Goal: Transaction & Acquisition: Register for event/course

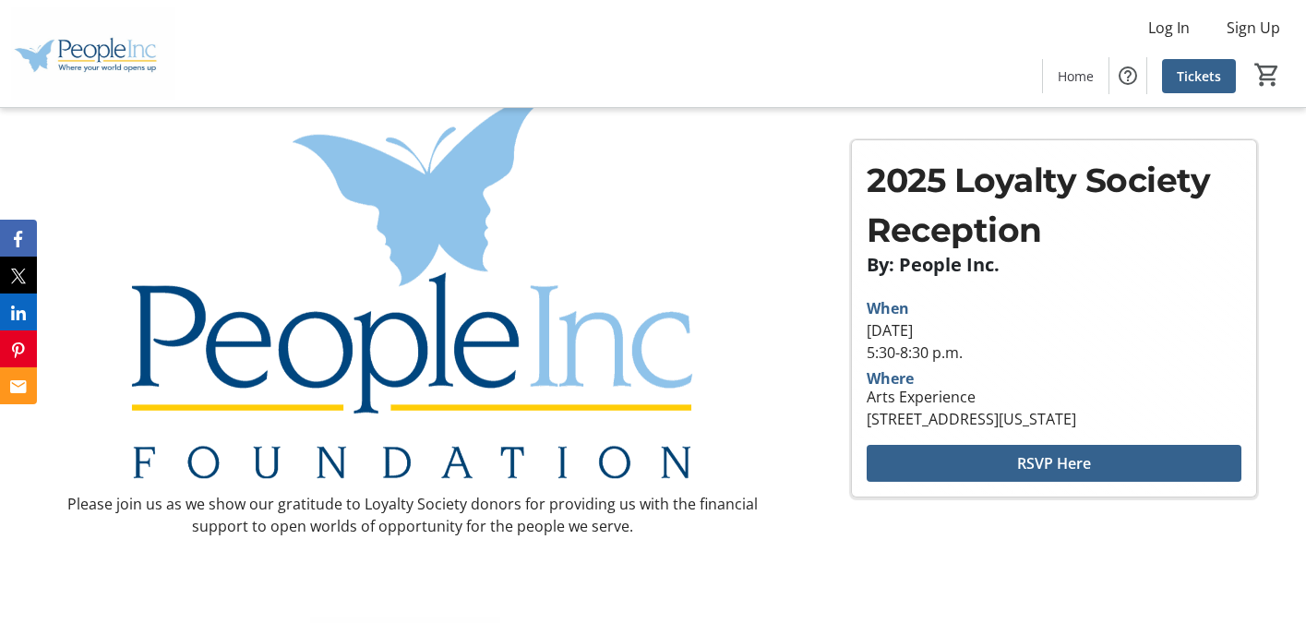
scroll to position [47, 0]
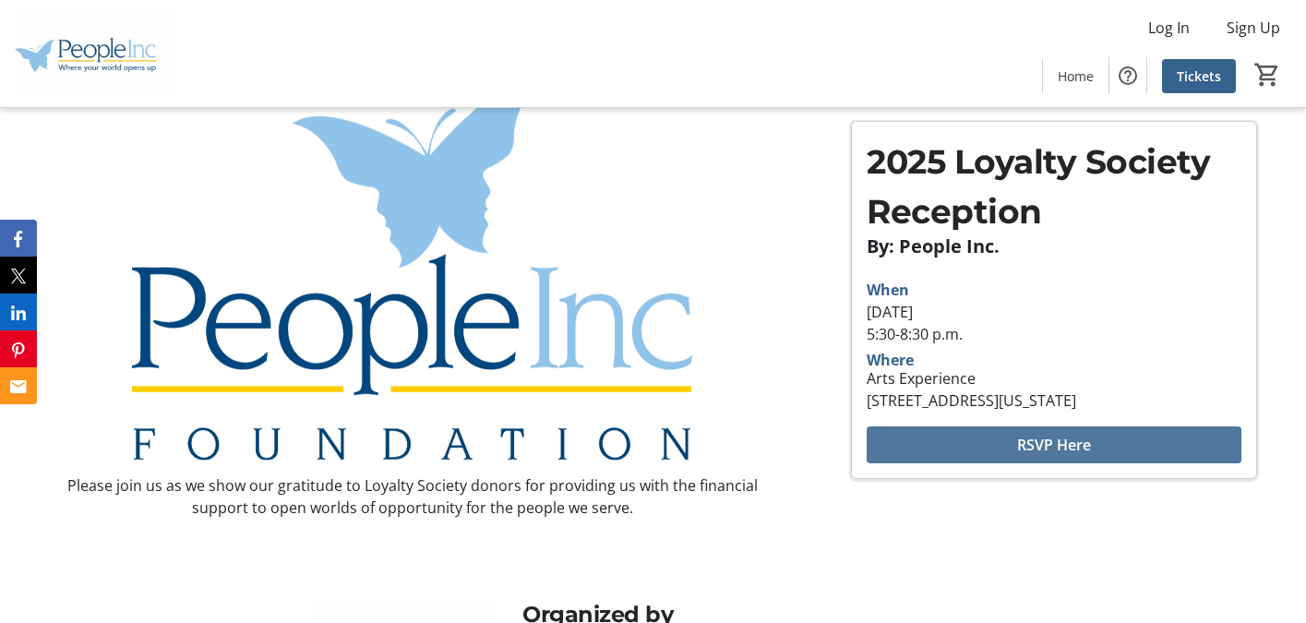
click at [1027, 449] on span "RSVP Here" at bounding box center [1054, 445] width 74 height 22
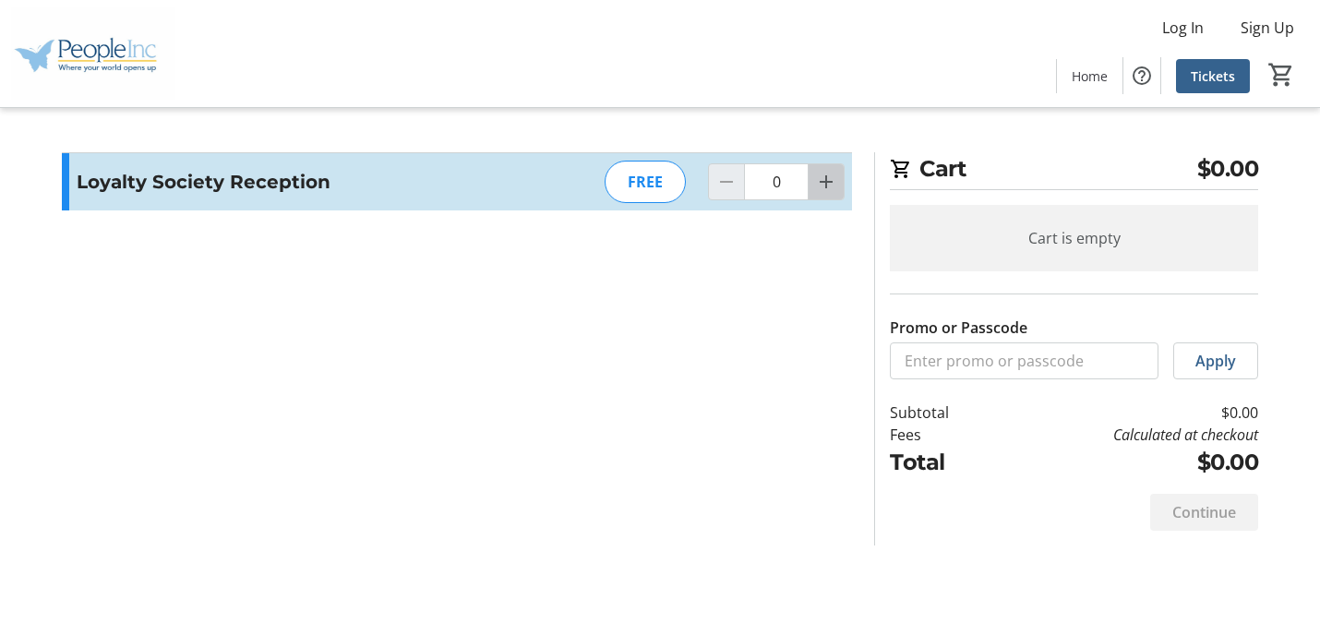
click at [831, 183] on mat-icon "Increment by one" at bounding box center [826, 182] width 22 height 22
type input "2"
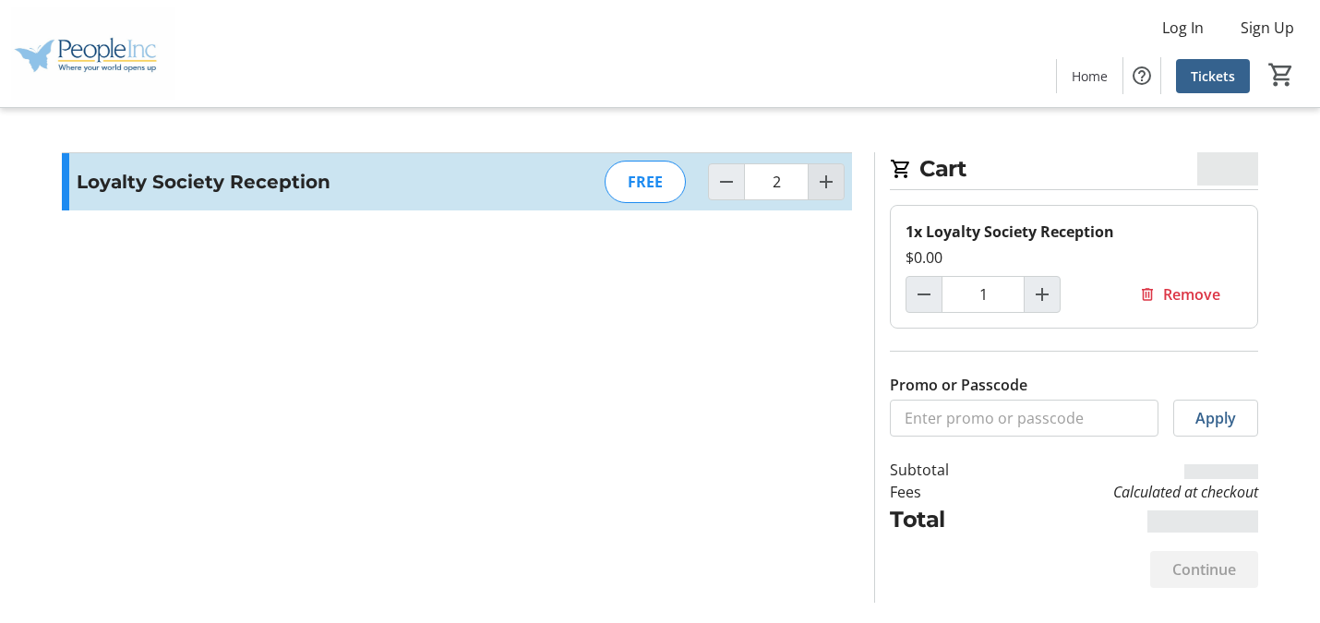
type input "2"
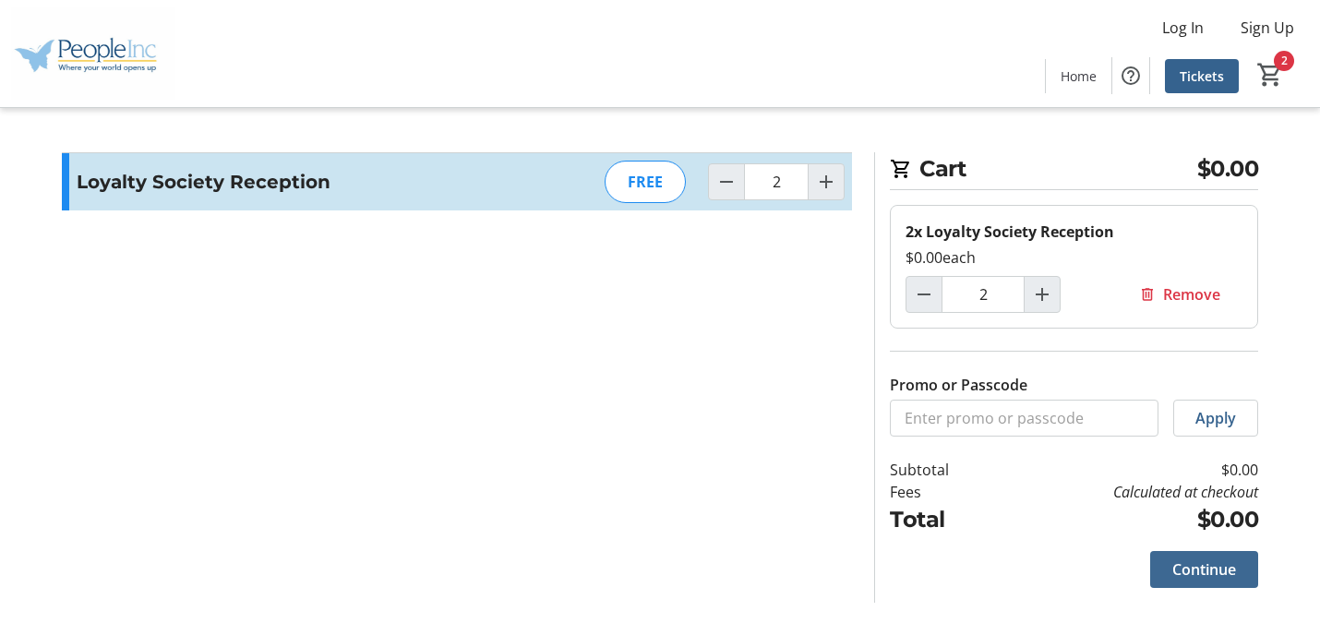
click at [1197, 570] on span "Continue" at bounding box center [1204, 569] width 64 height 22
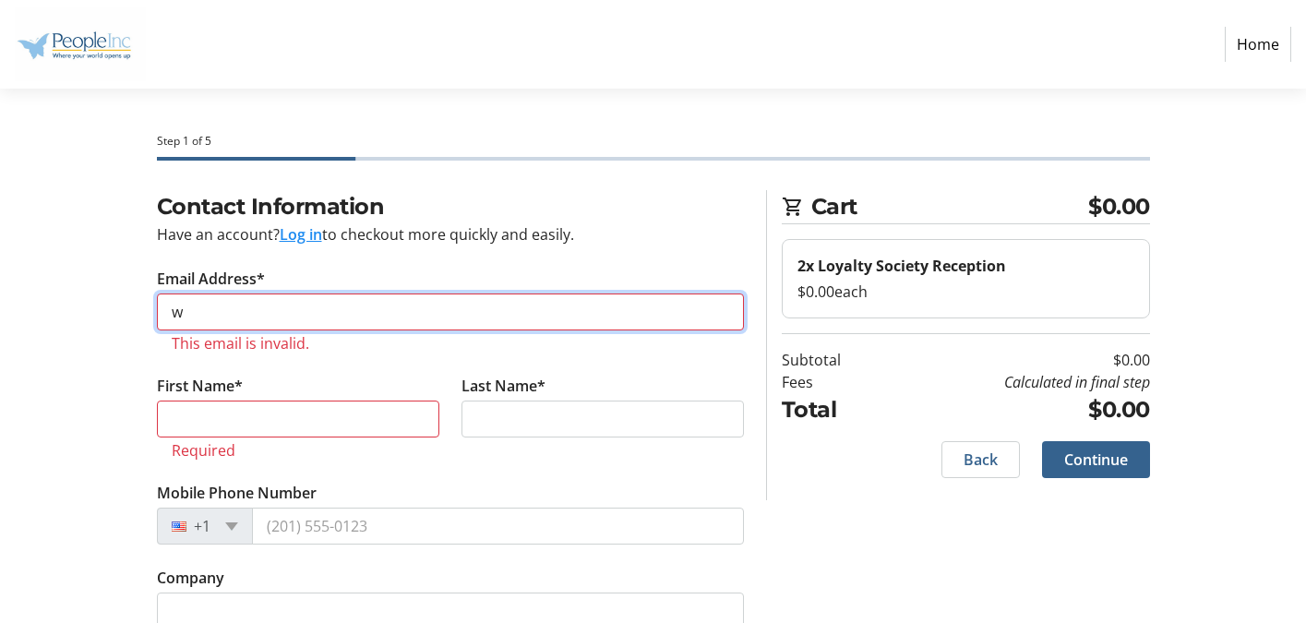
click at [203, 310] on input "w" at bounding box center [450, 311] width 587 height 37
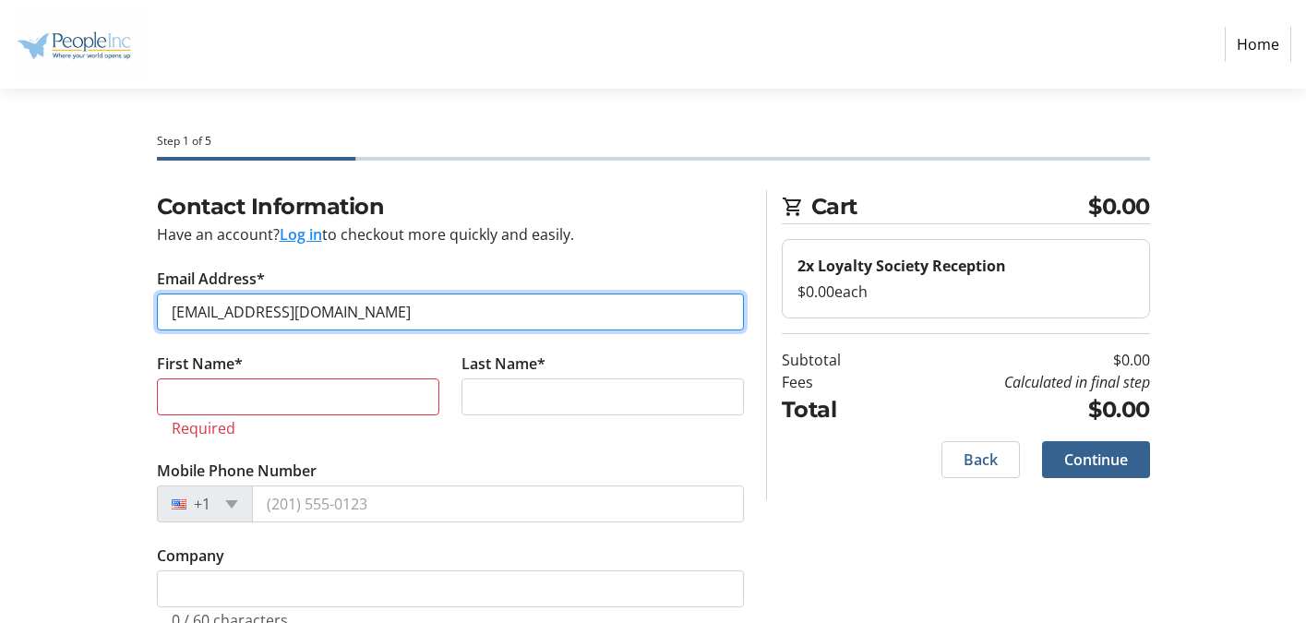
type input "[EMAIL_ADDRESS][DOMAIN_NAME]"
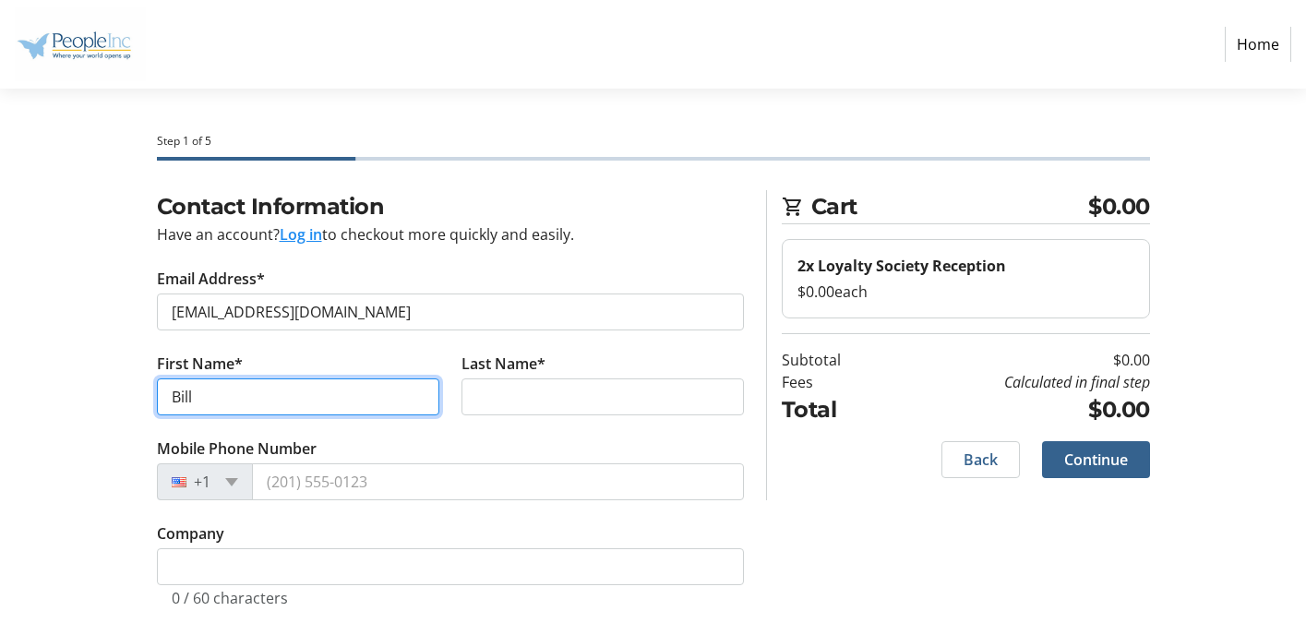
type input "Bill"
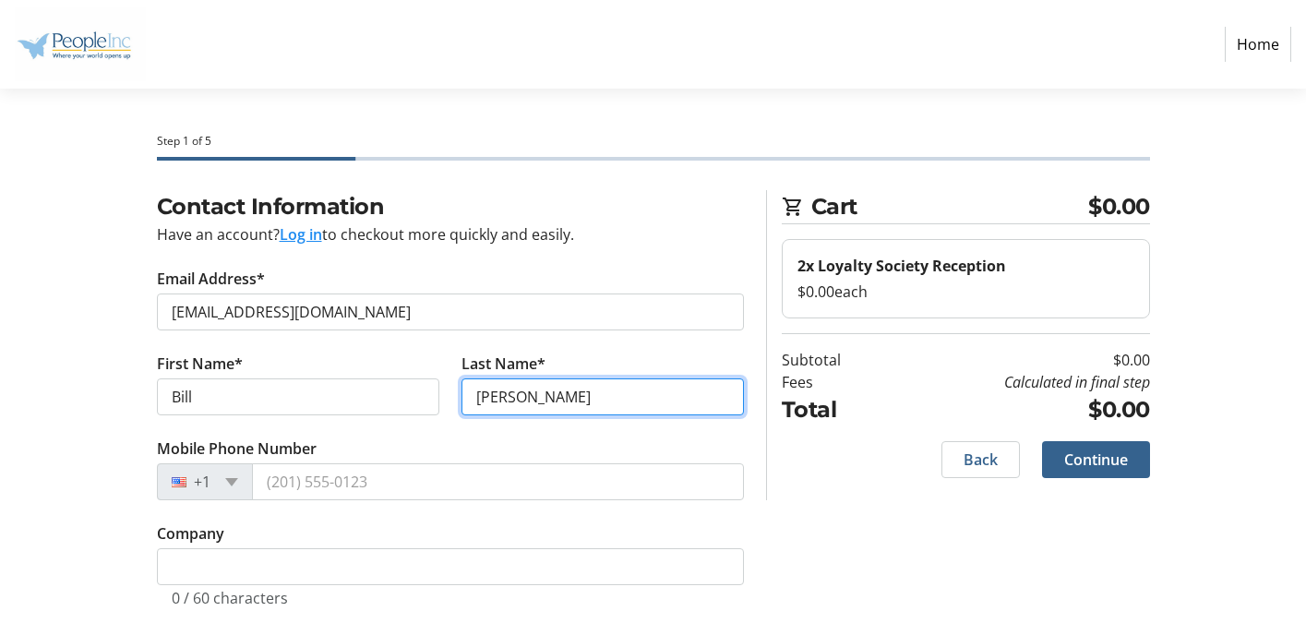
type input "[PERSON_NAME]"
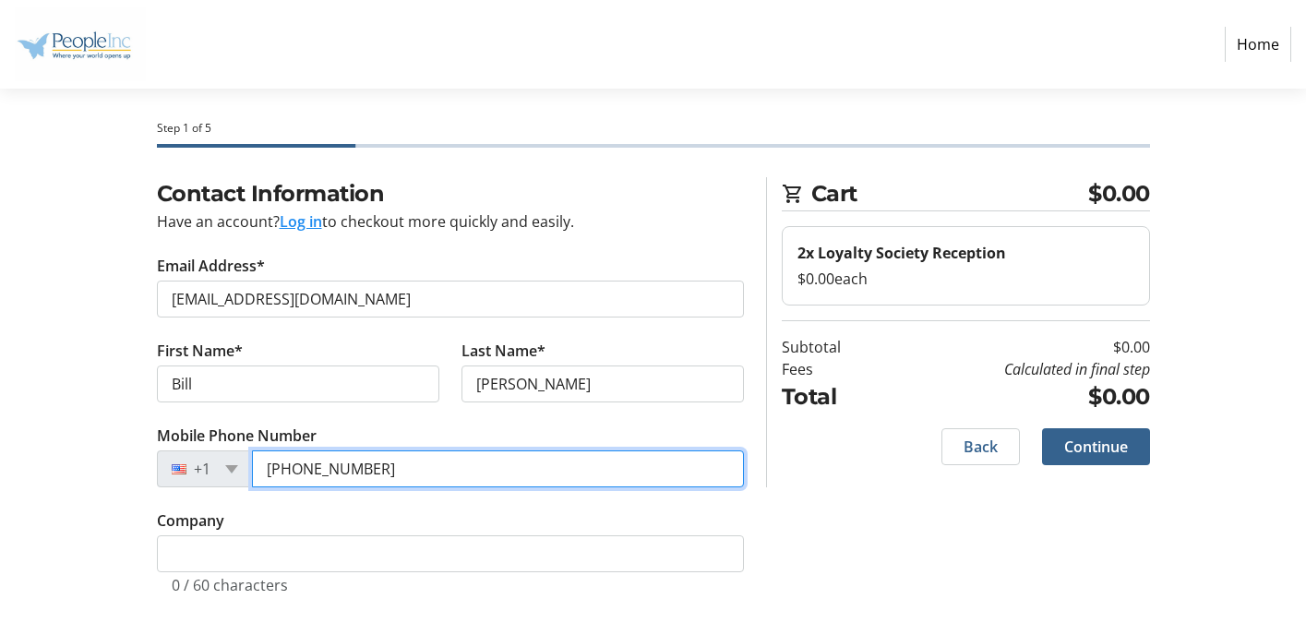
scroll to position [29, 0]
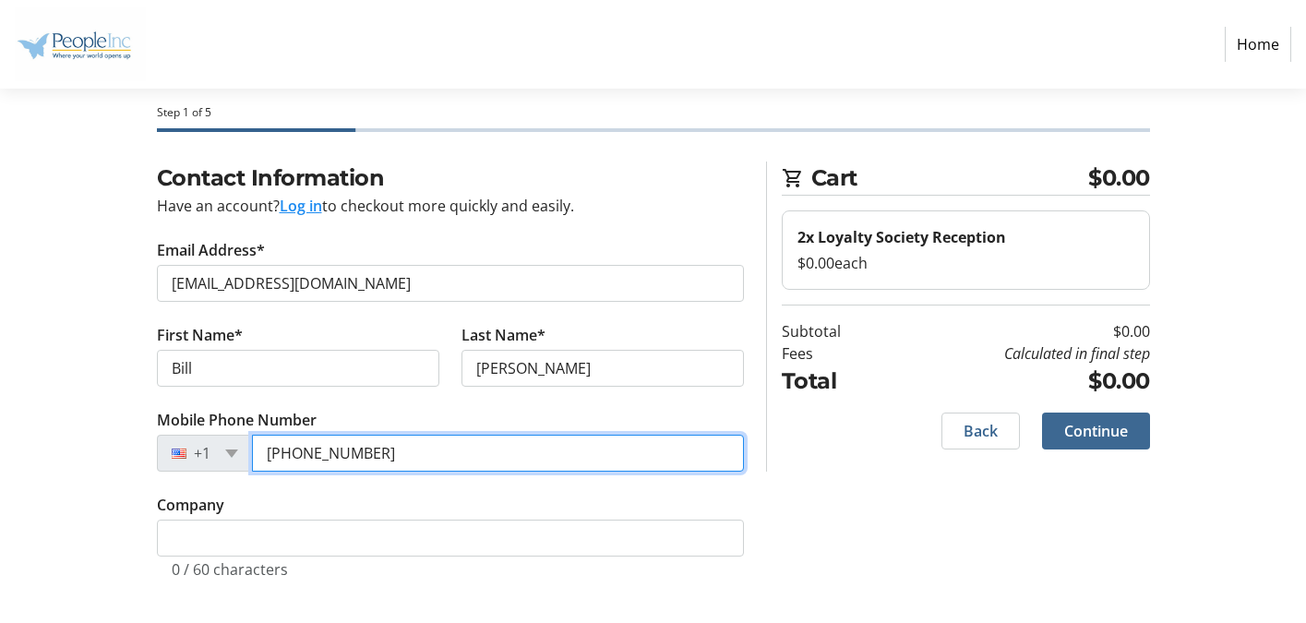
type input "[PHONE_NUMBER]"
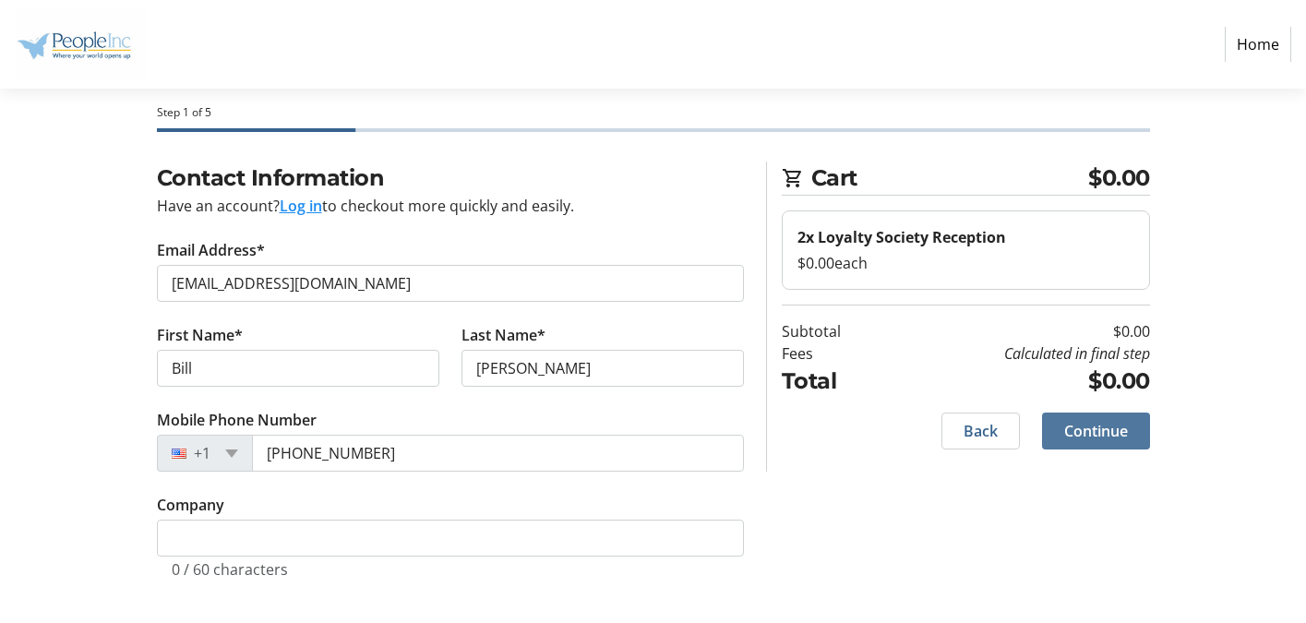
click at [1057, 429] on span at bounding box center [1096, 431] width 108 height 44
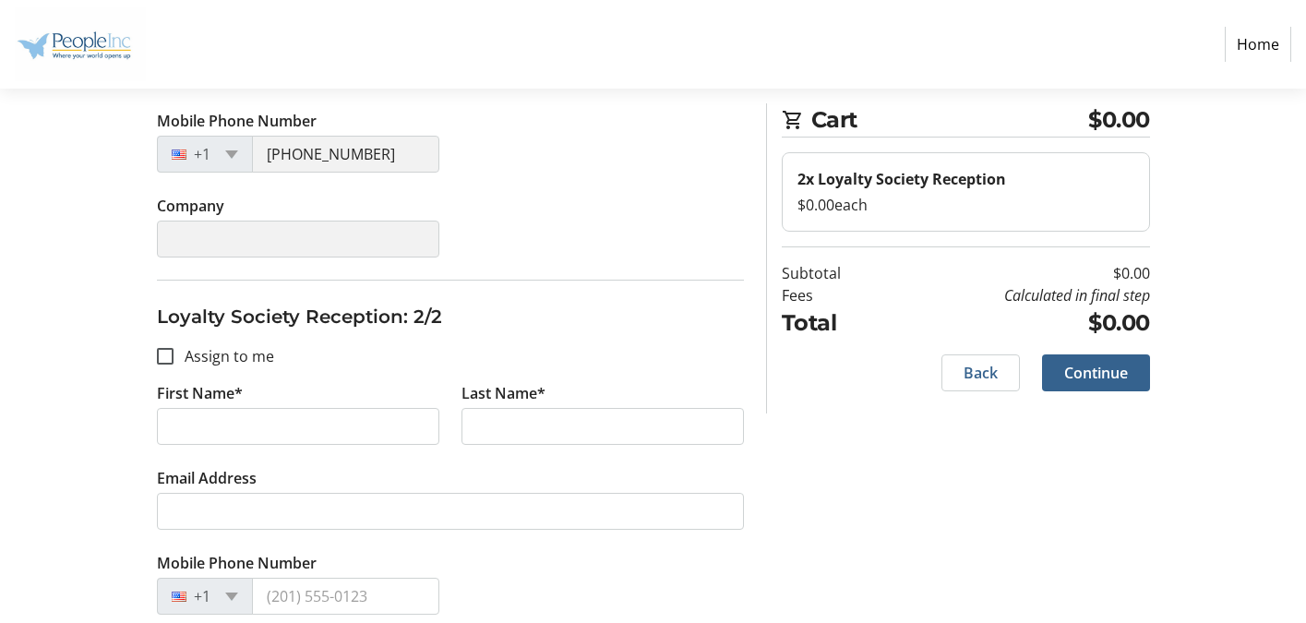
scroll to position [544, 0]
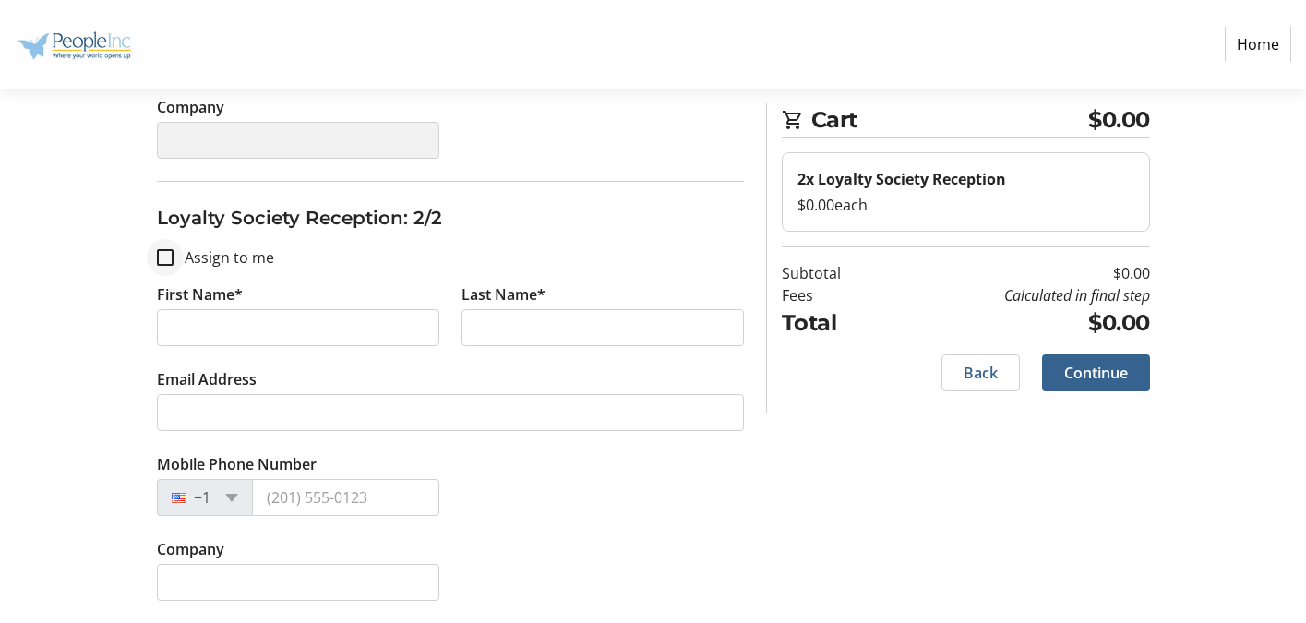
click at [174, 255] on div at bounding box center [165, 257] width 44 height 44
checkbox input "true"
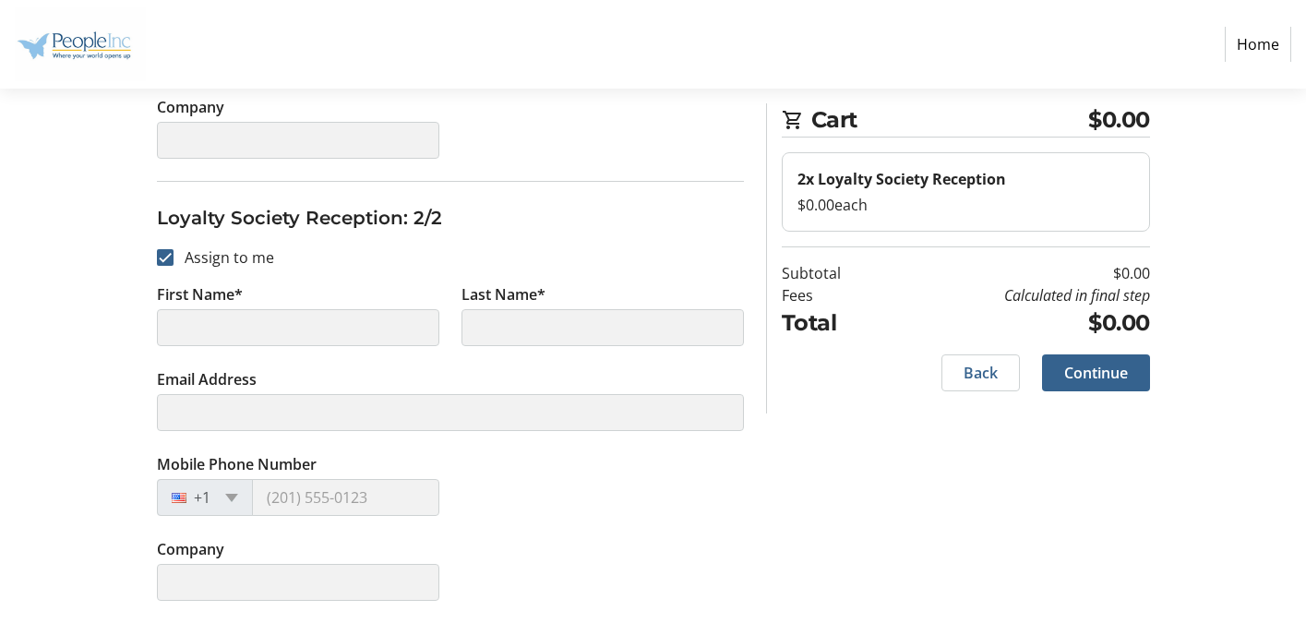
type input "Bill"
type input "[PERSON_NAME]"
type input "[EMAIL_ADDRESS][DOMAIN_NAME]"
type input "[PHONE_NUMBER]"
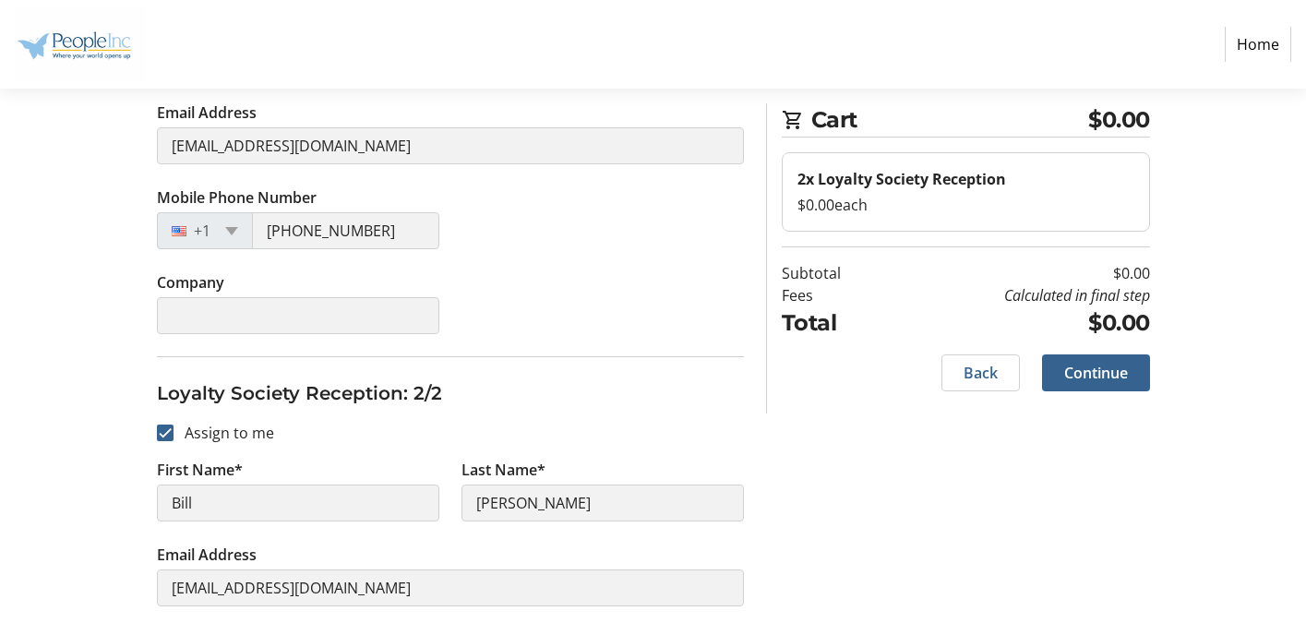
scroll to position [381, 0]
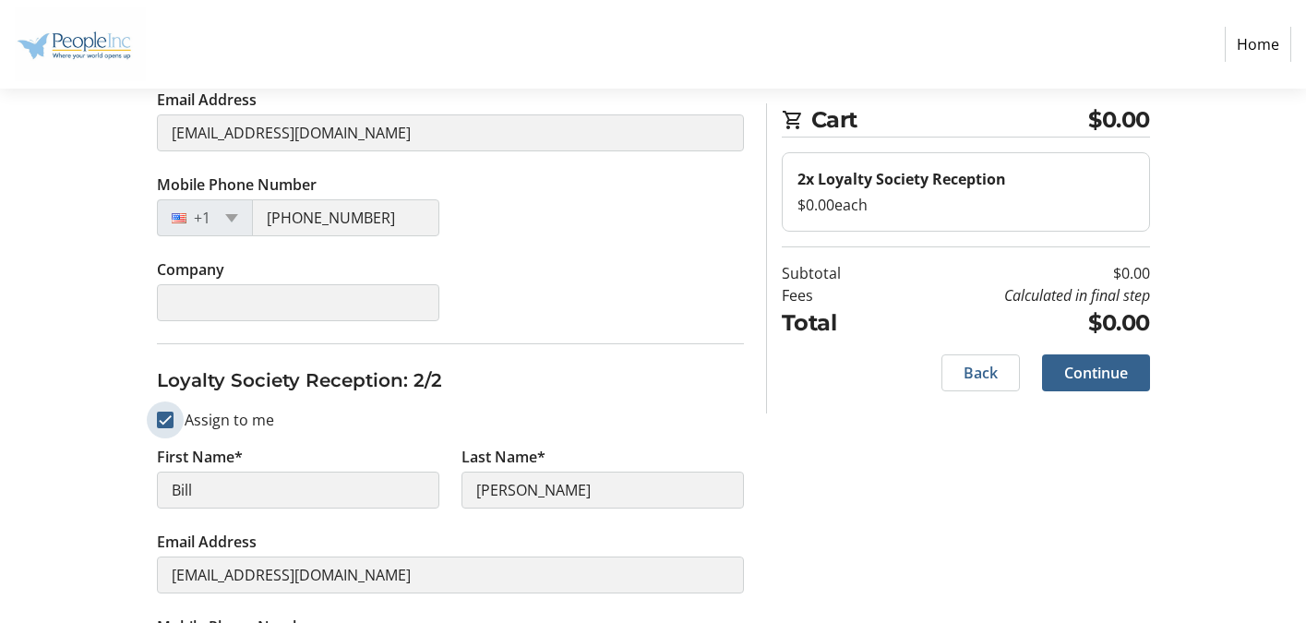
click at [164, 417] on input "Assign to me" at bounding box center [165, 420] width 17 height 17
checkbox input "false"
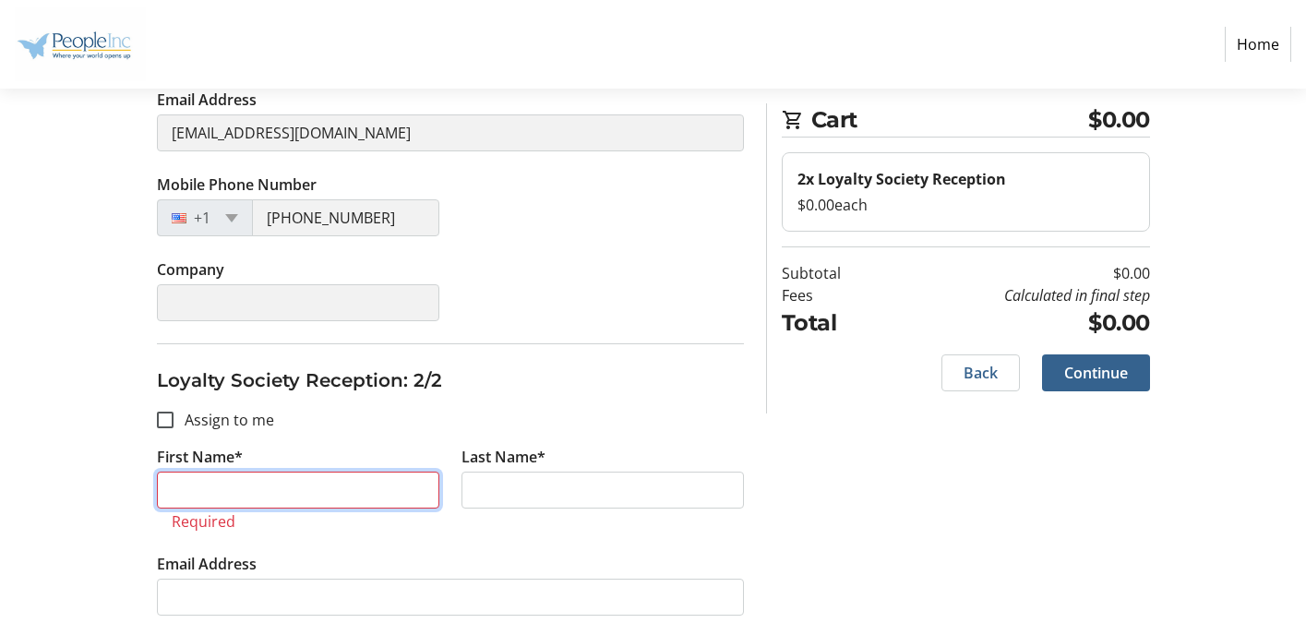
click at [214, 490] on input "First Name*" at bounding box center [298, 490] width 282 height 37
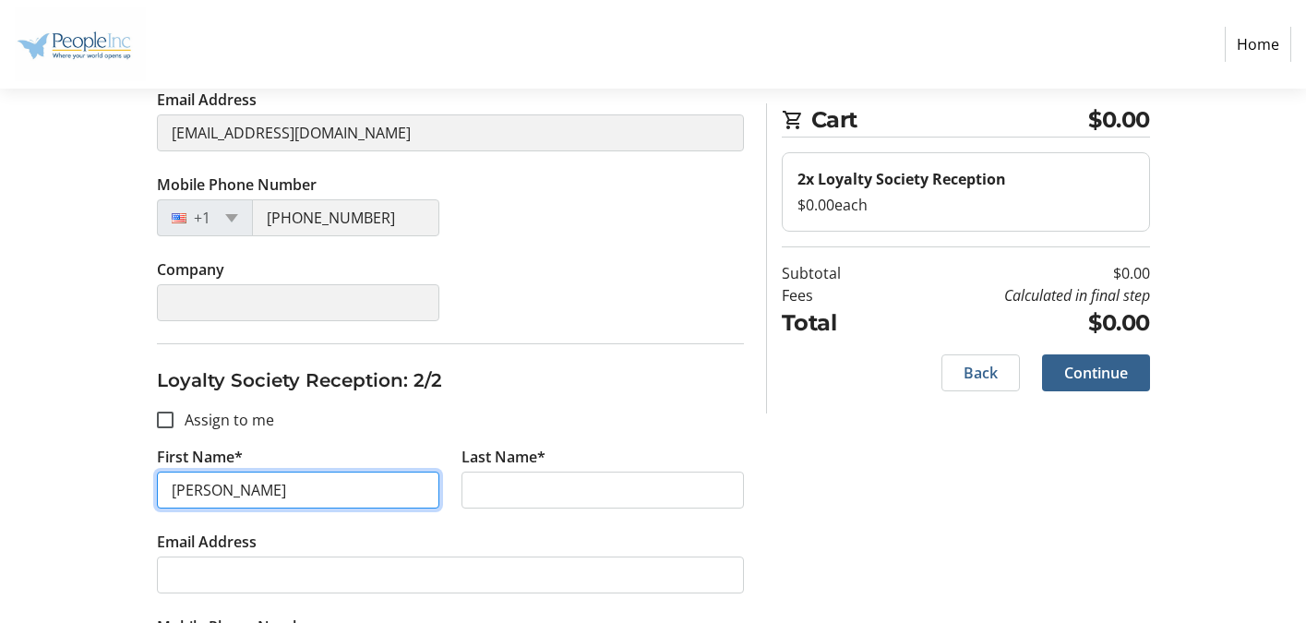
type input "Patrice"
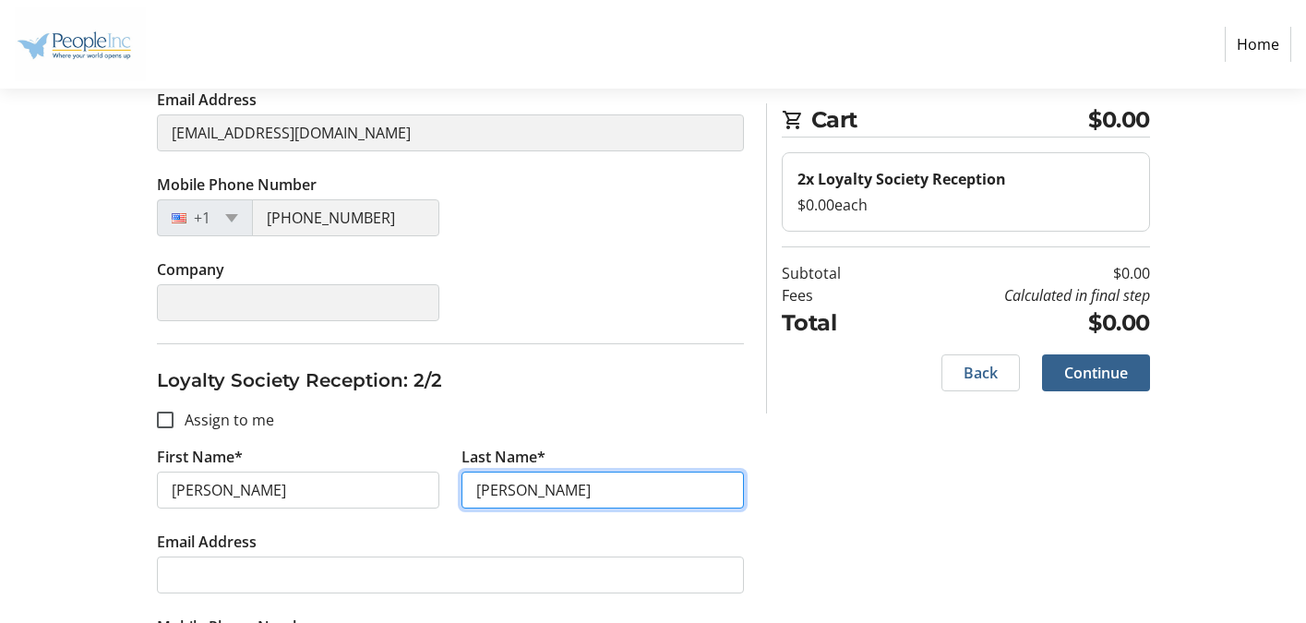
type input "[PERSON_NAME]"
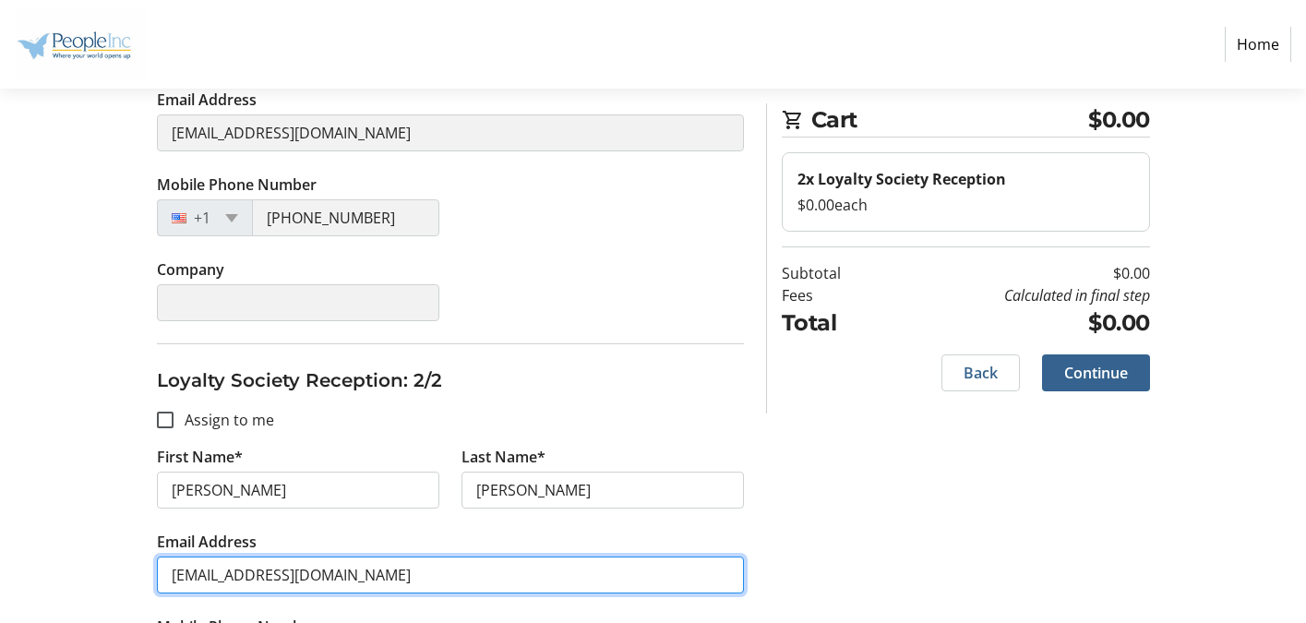
scroll to position [544, 0]
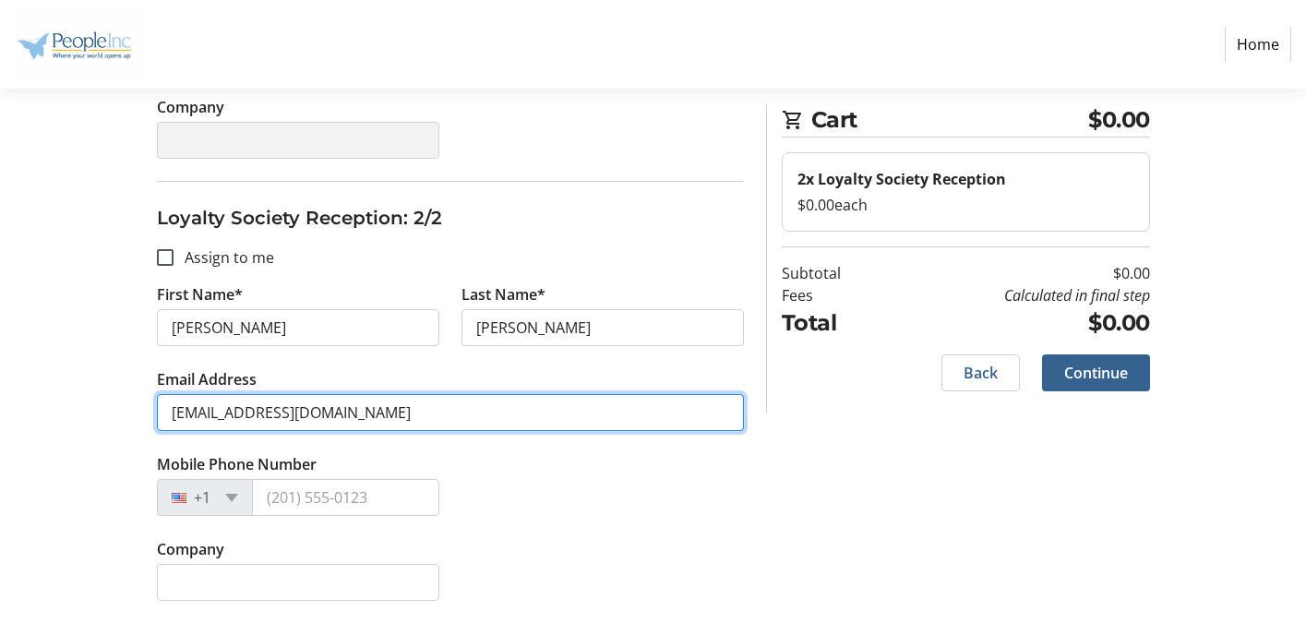
type input "pfreeman@roadrunner.com"
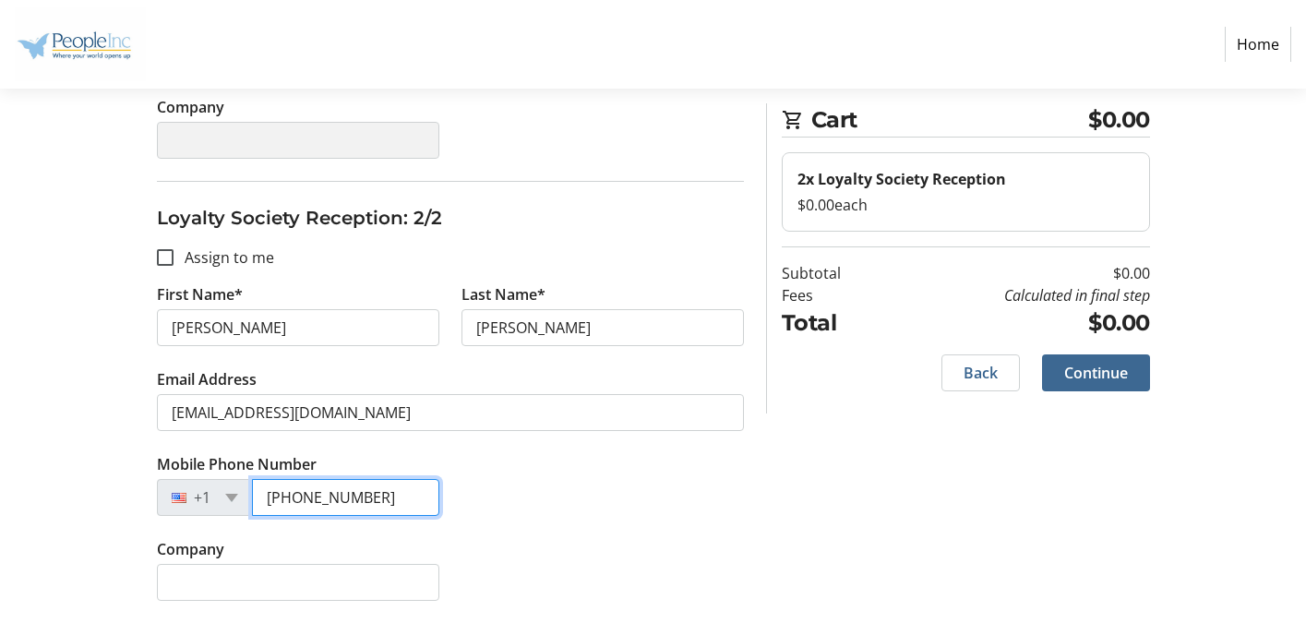
type input "(716) 868-8797"
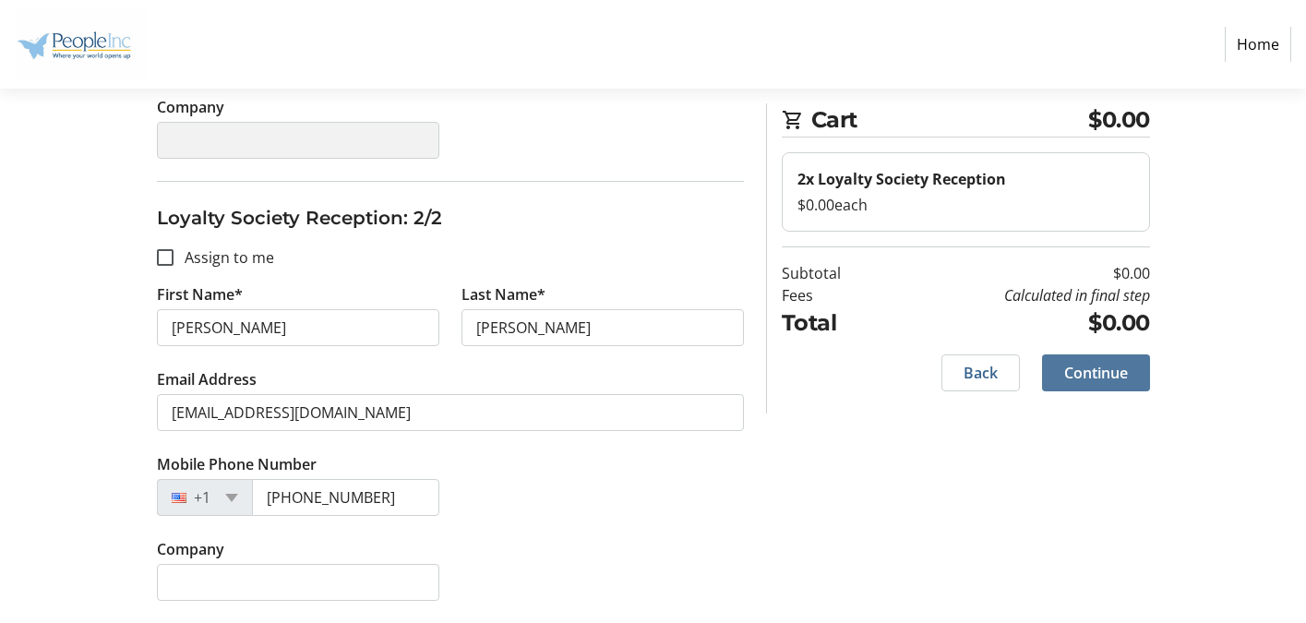
click at [1099, 377] on span "Continue" at bounding box center [1096, 373] width 64 height 22
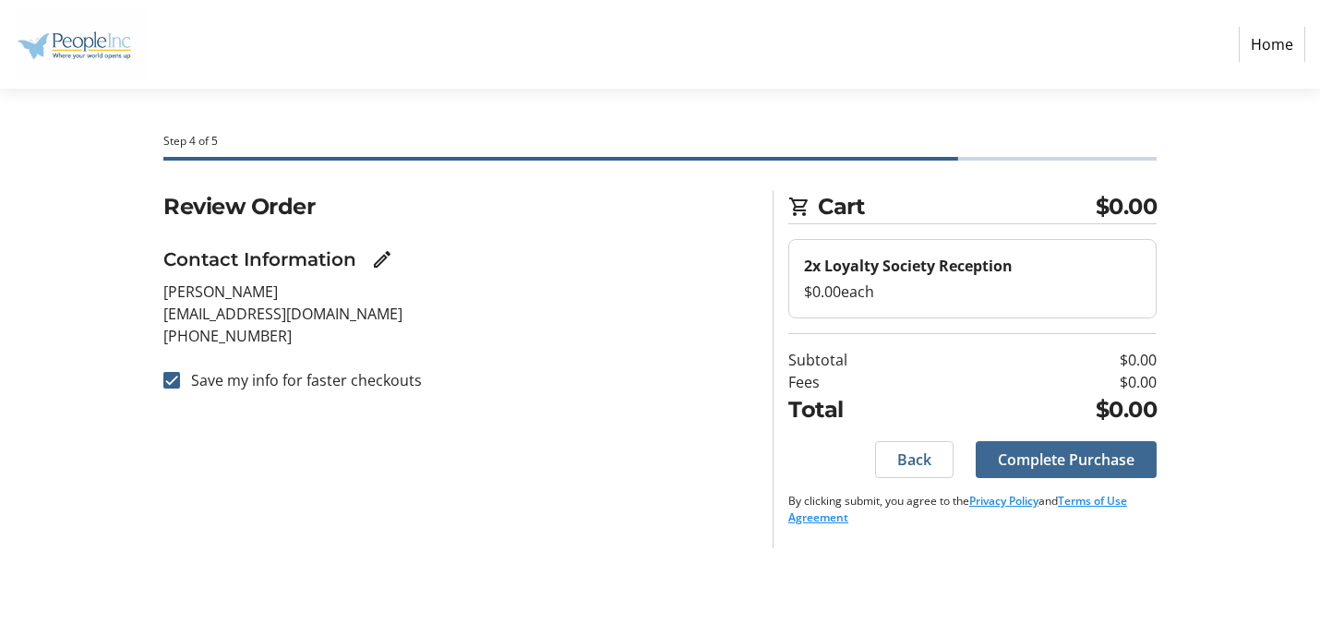
click at [1054, 462] on span "Complete Purchase" at bounding box center [1066, 460] width 137 height 22
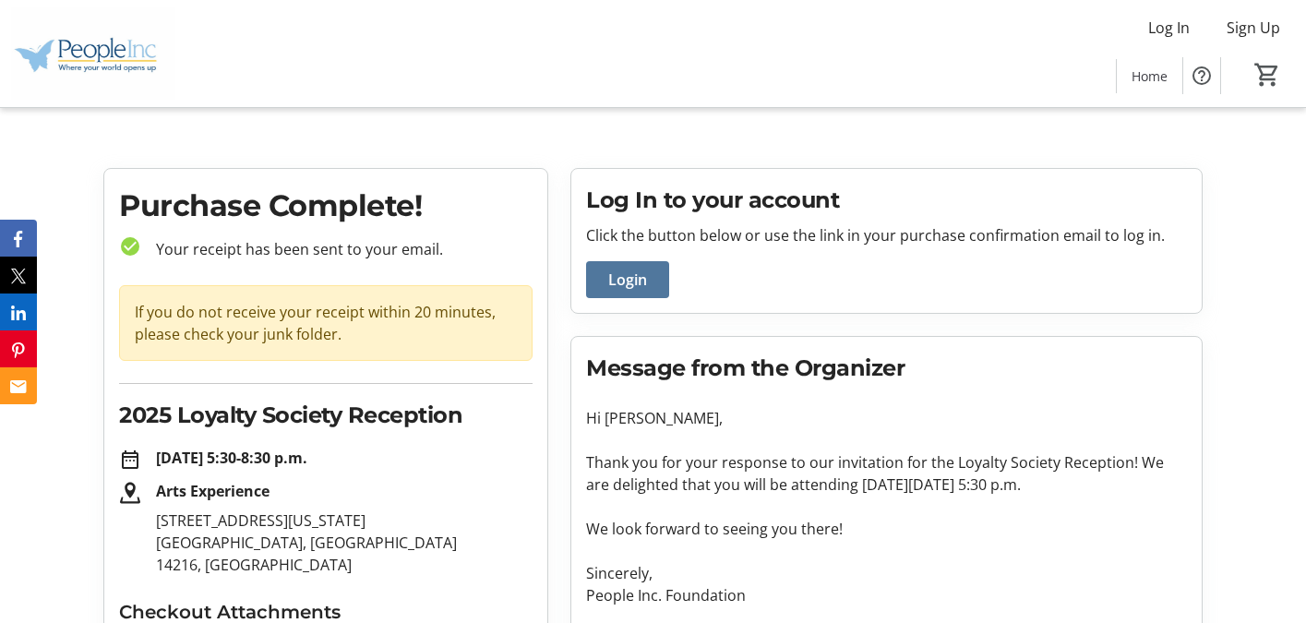
click at [631, 276] on span "Login" at bounding box center [627, 280] width 39 height 22
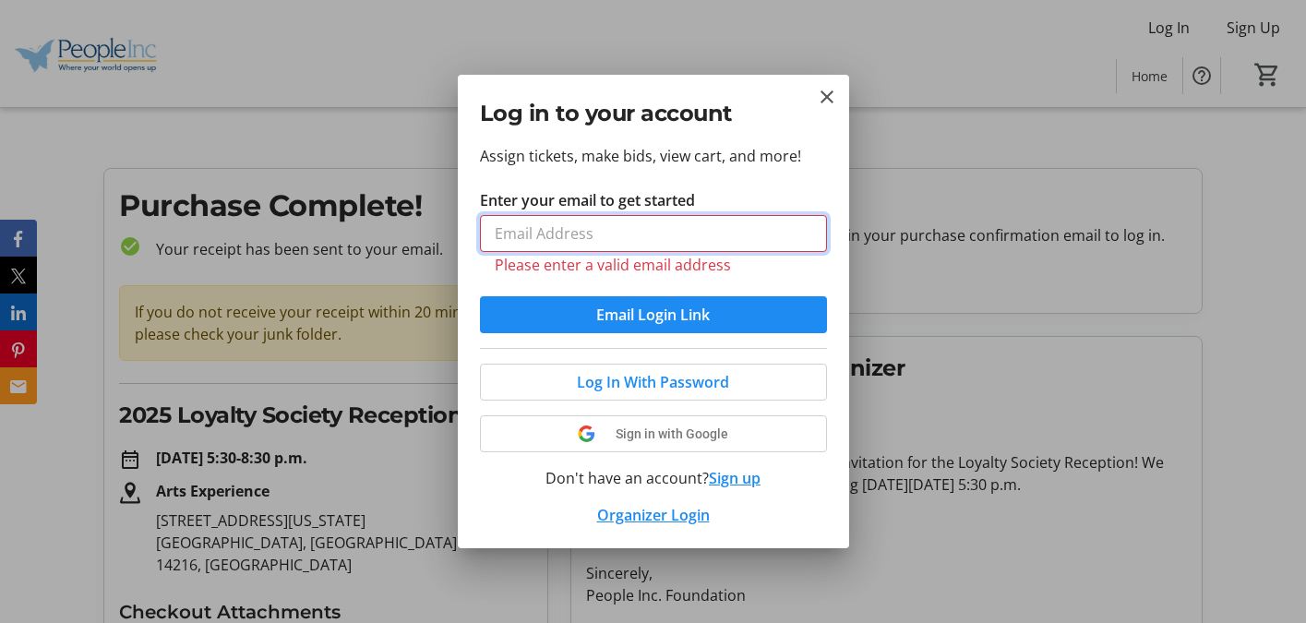
type input "[EMAIL_ADDRESS][DOMAIN_NAME]"
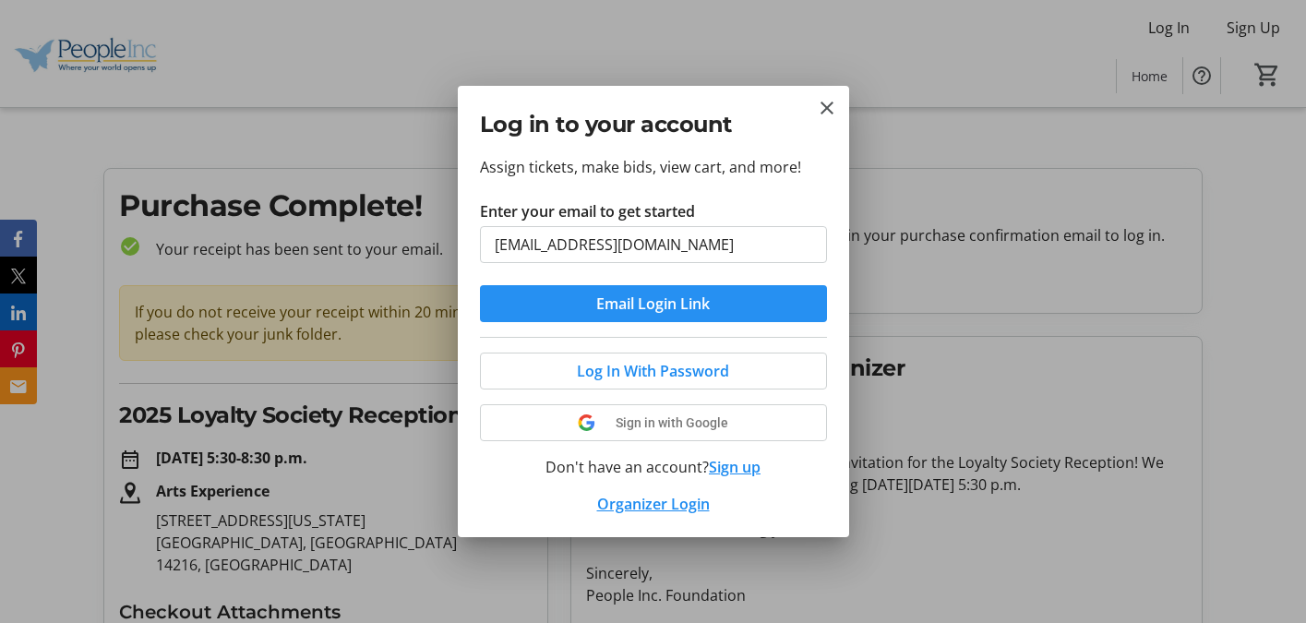
click at [636, 303] on span "Email Login Link" at bounding box center [653, 304] width 114 height 22
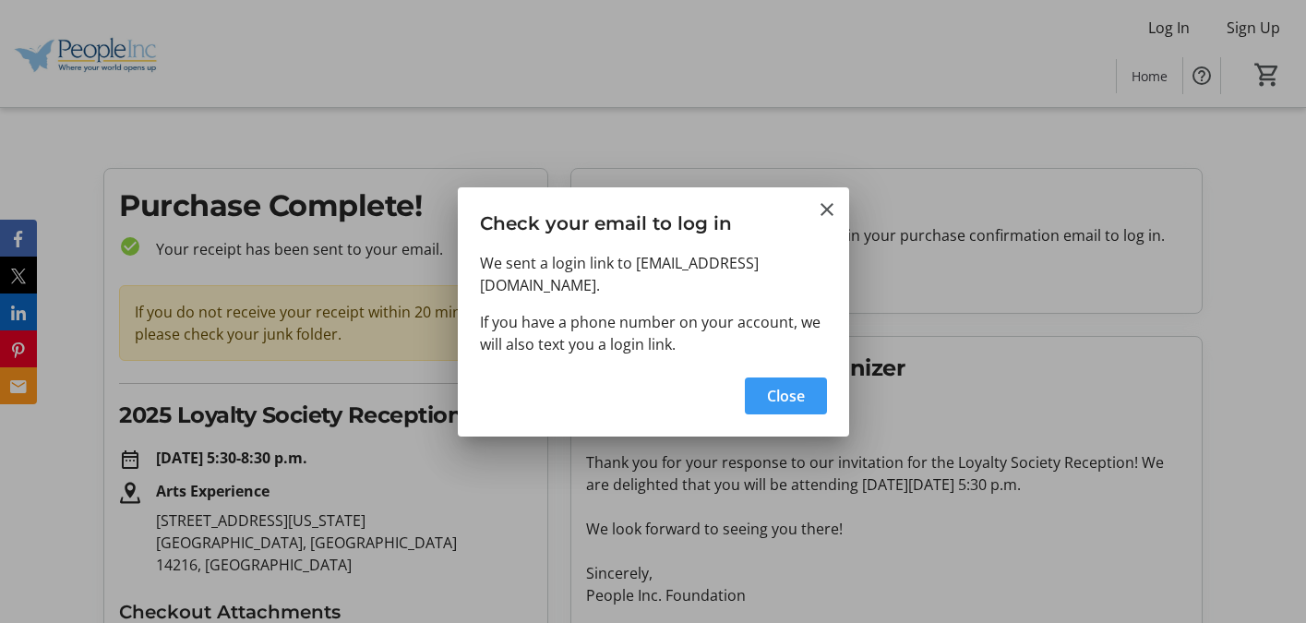
click at [797, 394] on span "Close" at bounding box center [786, 396] width 38 height 22
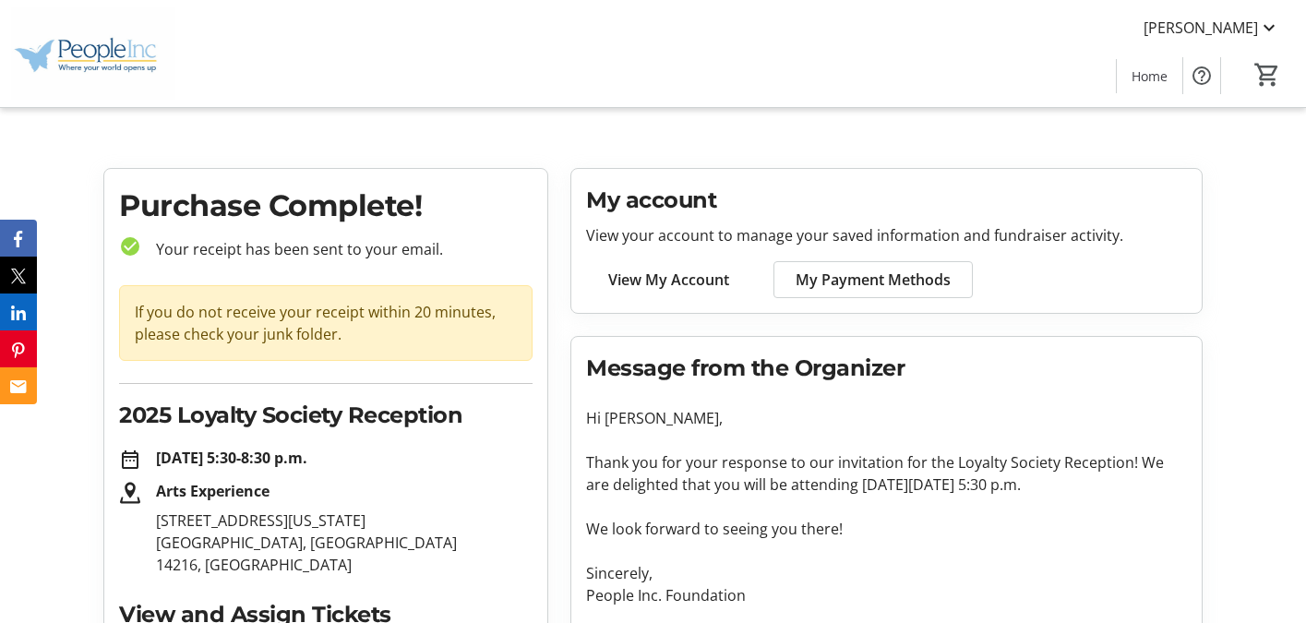
click at [651, 281] on span "View My Account" at bounding box center [668, 280] width 121 height 22
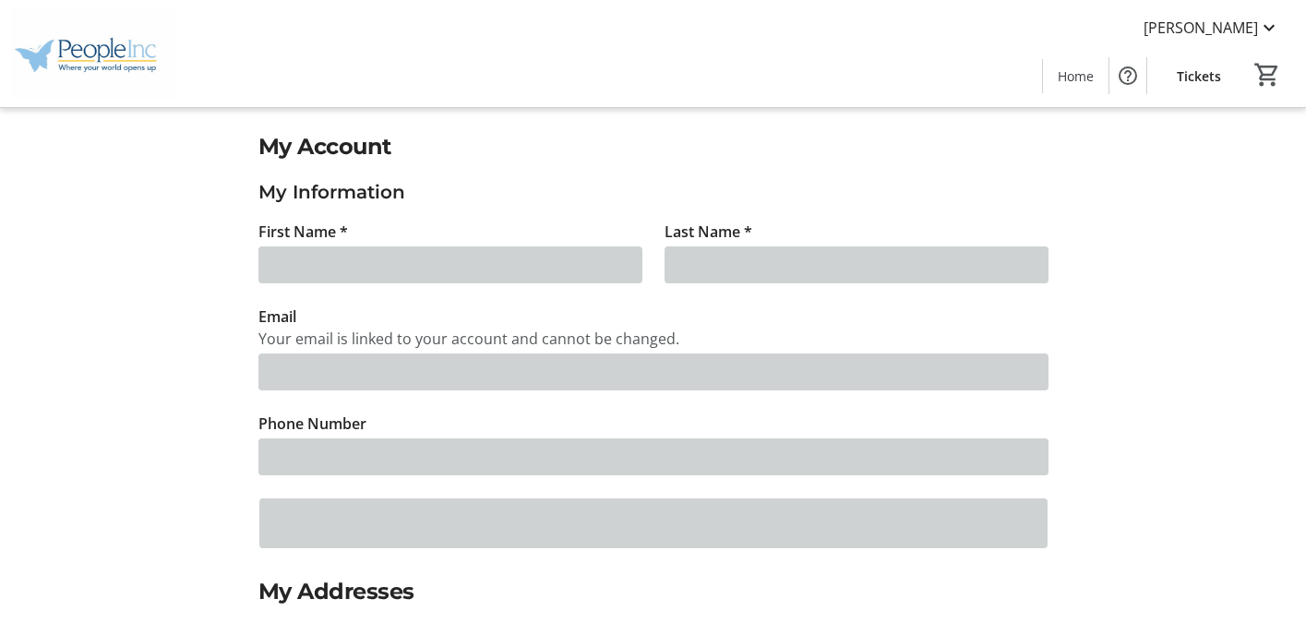
type input "[PERSON_NAME]"
type input "[EMAIL_ADDRESS][DOMAIN_NAME]"
type input "[PHONE_NUMBER]"
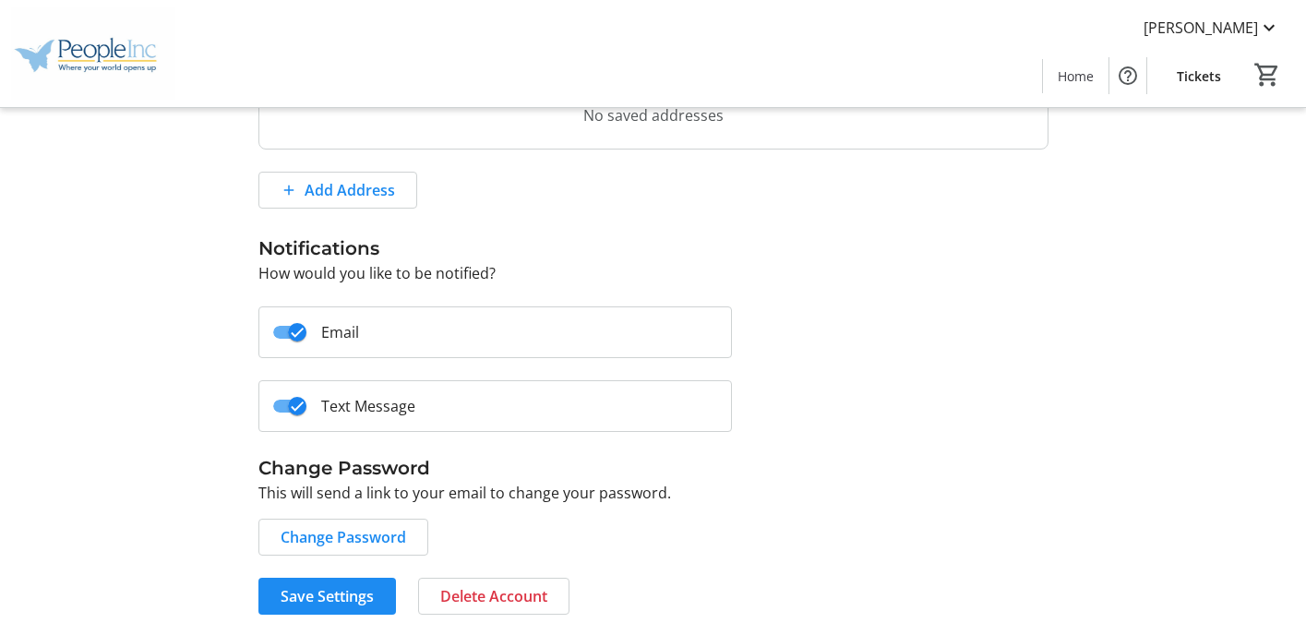
scroll to position [563, 0]
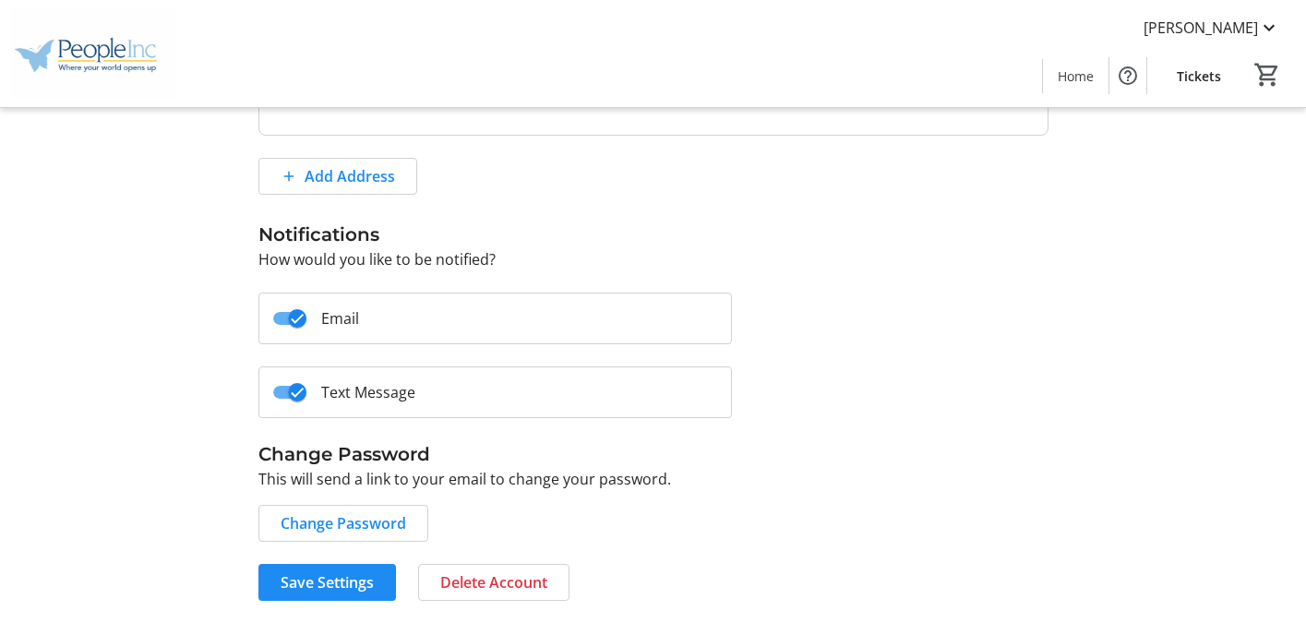
click at [97, 287] on div "My Account My Information First Name * [PERSON_NAME] Last Name * [PERSON_NAME] …" at bounding box center [653, 84] width 1218 height 1034
